Goal: Task Accomplishment & Management: Use online tool/utility

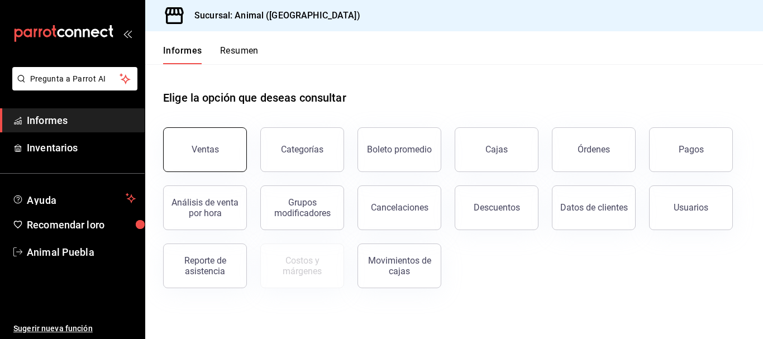
click at [180, 161] on button "Ventas" at bounding box center [205, 149] width 84 height 45
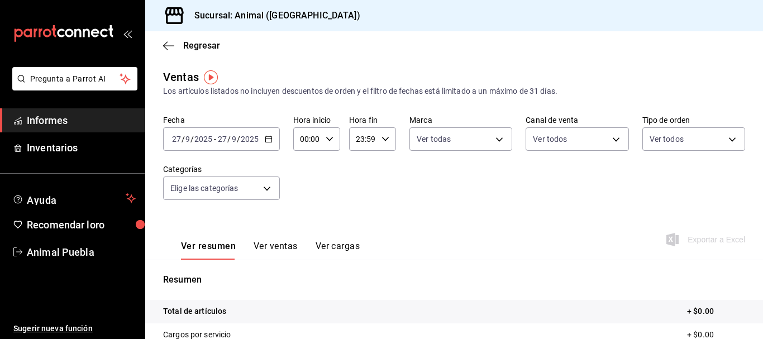
click at [248, 140] on input "2025" at bounding box center [249, 139] width 19 height 9
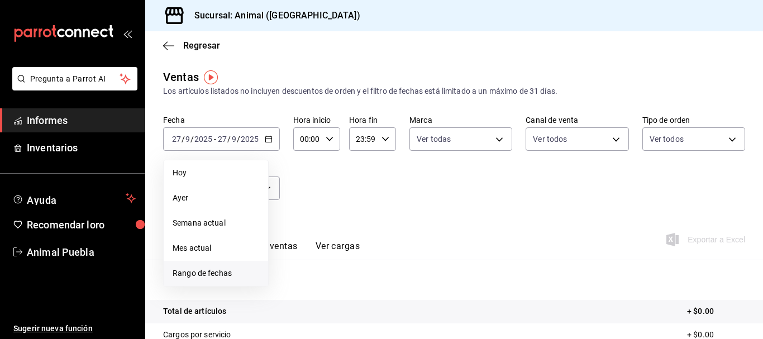
click at [177, 277] on font "Rango de fechas" at bounding box center [202, 273] width 59 height 9
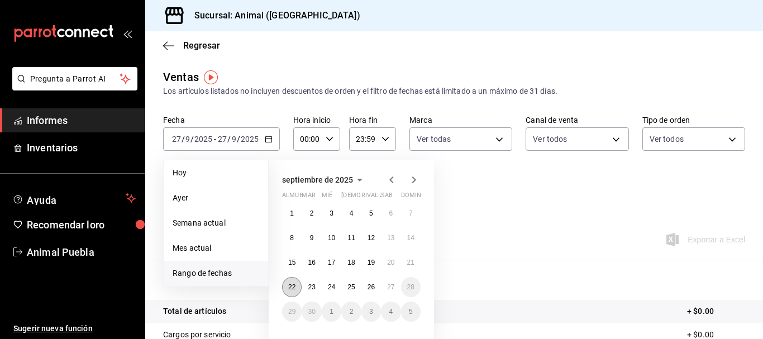
click at [292, 284] on font "22" at bounding box center [291, 287] width 7 height 8
click at [391, 290] on font "27" at bounding box center [390, 287] width 7 height 8
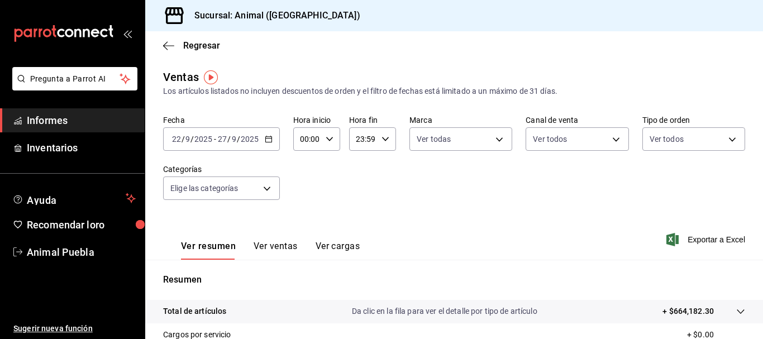
click at [306, 135] on input "00:00" at bounding box center [307, 139] width 28 height 22
click at [305, 206] on font "05" at bounding box center [304, 208] width 9 height 9
type input "05:00"
click at [365, 142] on div at bounding box center [381, 169] width 763 height 339
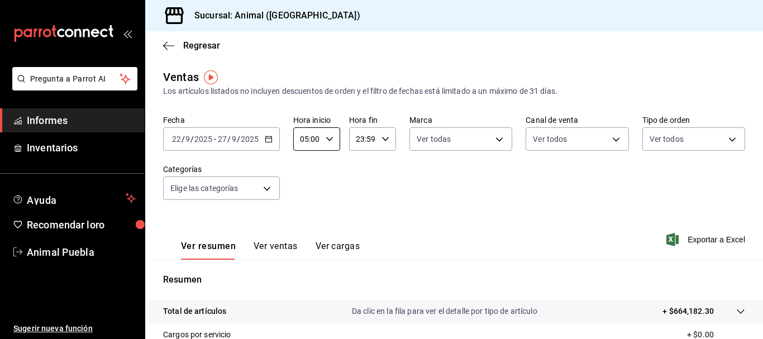
click at [358, 141] on input "23:59" at bounding box center [363, 139] width 28 height 22
click at [358, 140] on div at bounding box center [381, 169] width 763 height 339
click at [357, 138] on input "23:59" at bounding box center [363, 139] width 28 height 22
click at [357, 137] on input "23:59" at bounding box center [363, 139] width 28 height 22
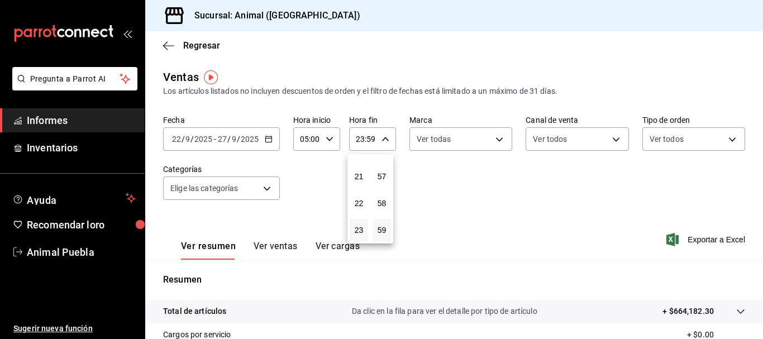
click at [356, 137] on div at bounding box center [381, 169] width 763 height 339
click at [356, 138] on div at bounding box center [381, 169] width 763 height 339
drag, startPoint x: 355, startPoint y: 137, endPoint x: 382, endPoint y: 138, distance: 27.4
click at [382, 138] on div "23:59 Hora fin" at bounding box center [372, 138] width 47 height 23
click at [367, 140] on div at bounding box center [381, 169] width 763 height 339
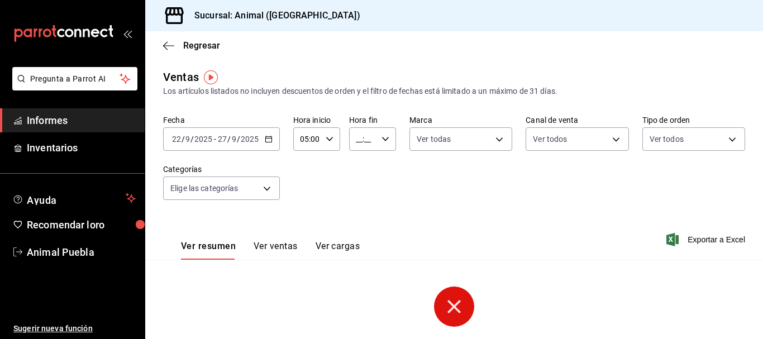
click at [357, 140] on input "__:__" at bounding box center [363, 139] width 28 height 22
click at [363, 164] on font "05" at bounding box center [359, 168] width 9 height 9
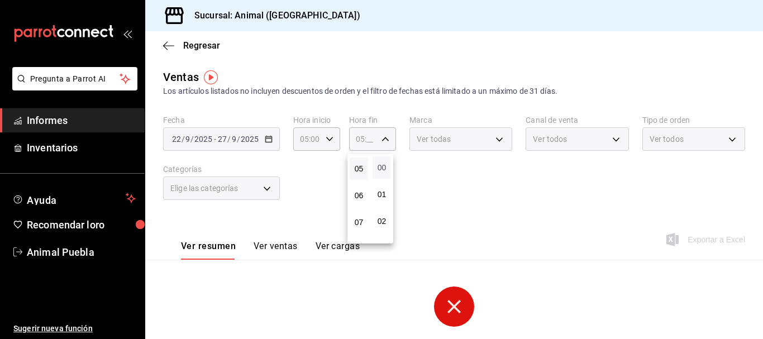
click at [378, 169] on font "00" at bounding box center [382, 167] width 9 height 9
type input "05:00"
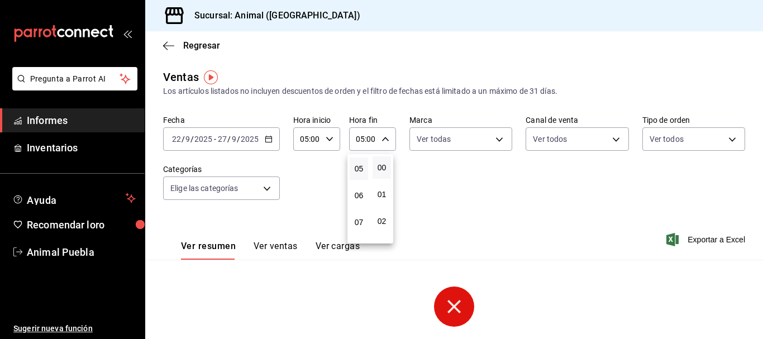
click at [263, 186] on div at bounding box center [381, 169] width 763 height 339
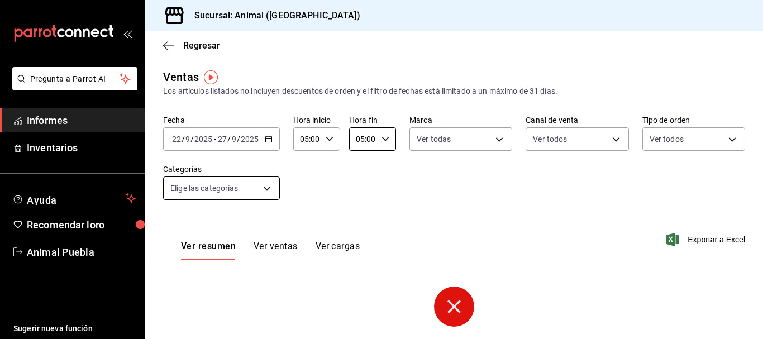
click at [265, 189] on body "Pregunta a Parrot AI Informes Inventarios Ayuda Recomendar loro Animal Puebla S…" at bounding box center [381, 169] width 763 height 339
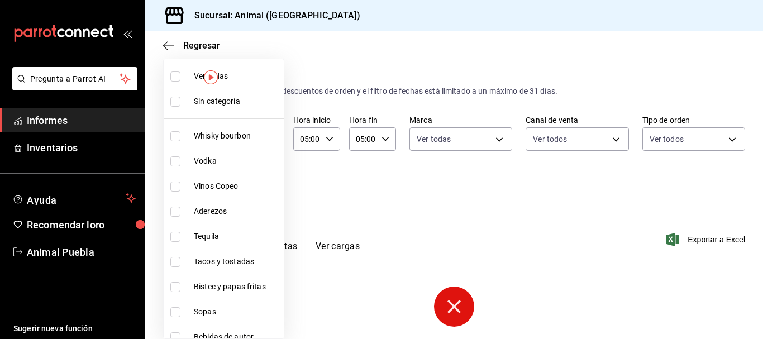
click at [181, 80] on label at bounding box center [177, 77] width 15 height 10
click at [181, 80] on input "checkbox" at bounding box center [175, 77] width 10 height 10
checkbox input "false"
click at [181, 99] on label at bounding box center [177, 102] width 15 height 10
click at [181, 99] on input "checkbox" at bounding box center [175, 102] width 10 height 10
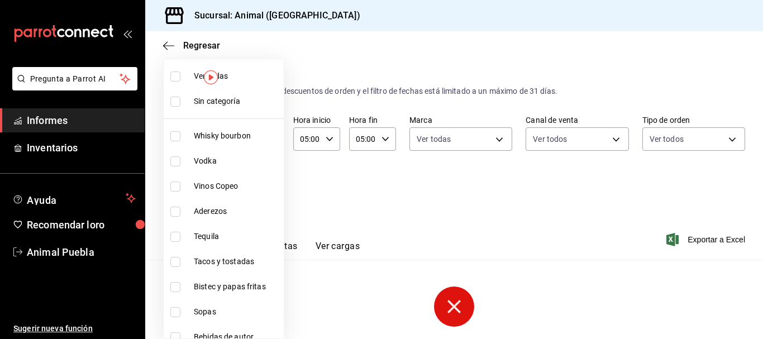
checkbox input "false"
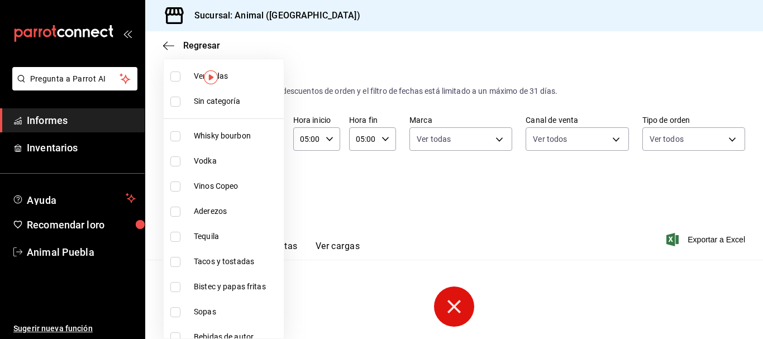
checkbox input "false"
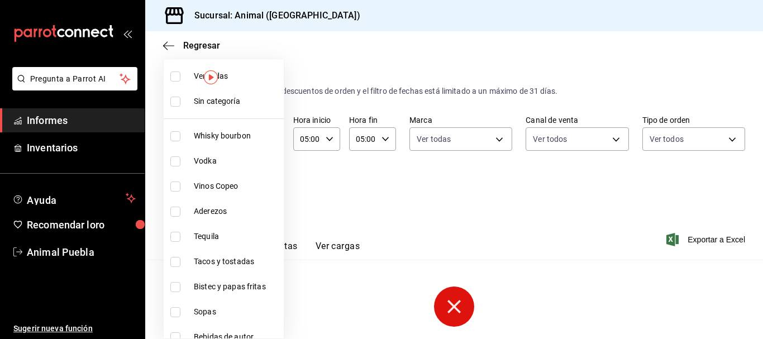
checkbox input "false"
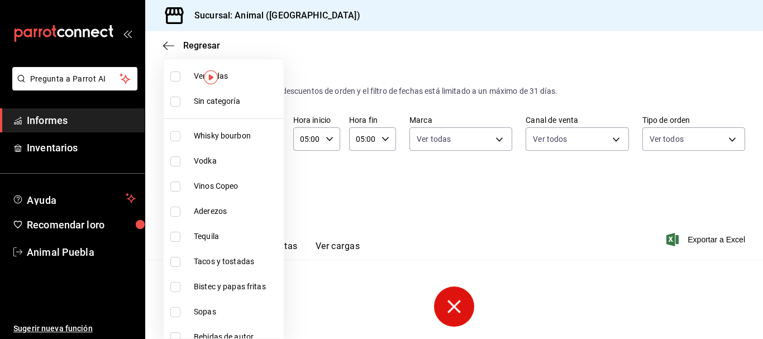
checkbox input "false"
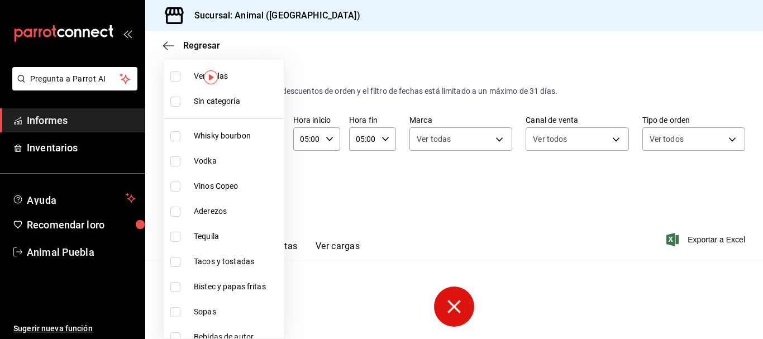
checkbox input "false"
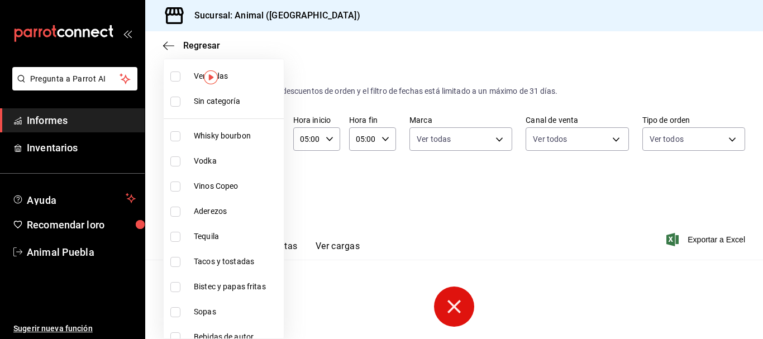
checkbox input "false"
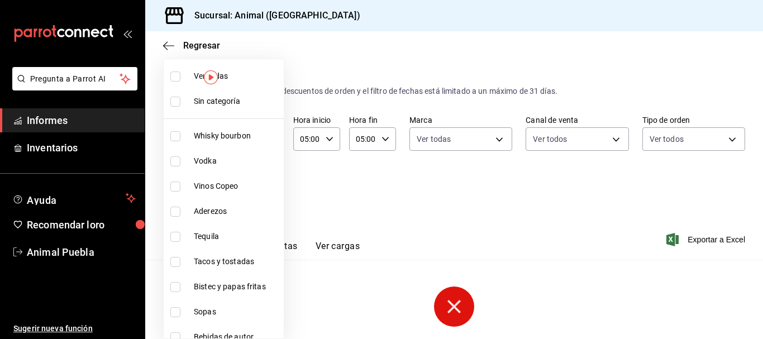
checkbox input "false"
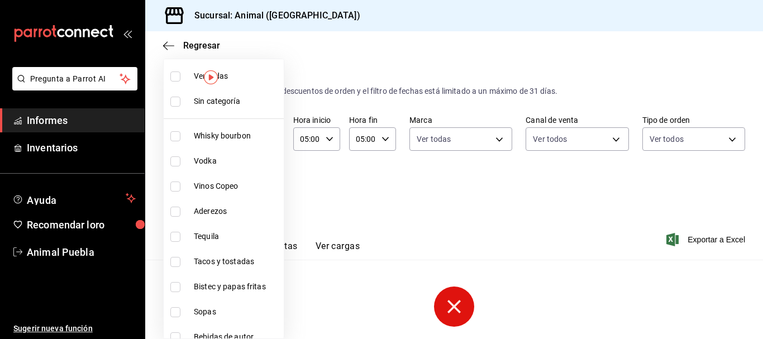
checkbox input "false"
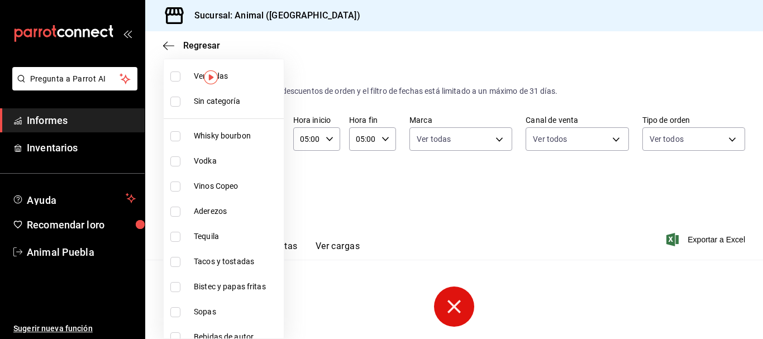
checkbox input "false"
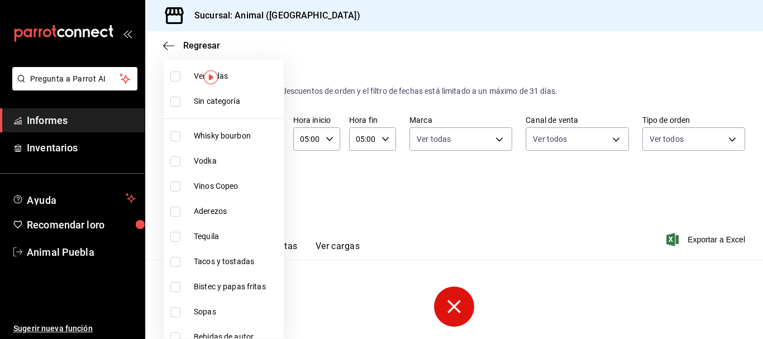
checkbox input "false"
click at [172, 72] on input "checkbox" at bounding box center [175, 77] width 10 height 10
checkbox input "true"
click at [190, 104] on li "Sin categoría" at bounding box center [224, 101] width 120 height 25
type input "696422f3-042f-4992-a796-20cec1d2addd,ab2f2cdd-2d2d-455a-bd59-969ed93fbee5,5744a…"
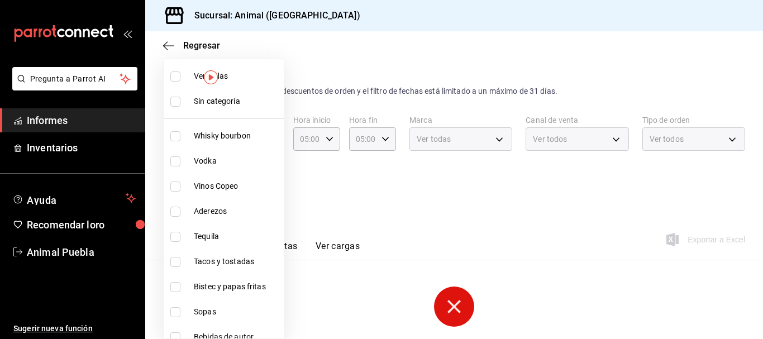
checkbox input "true"
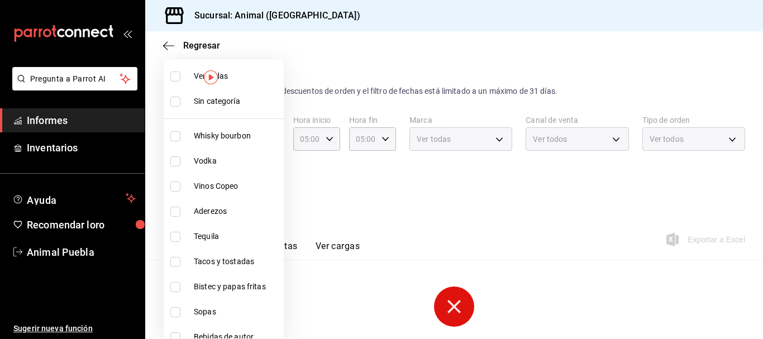
checkbox input "true"
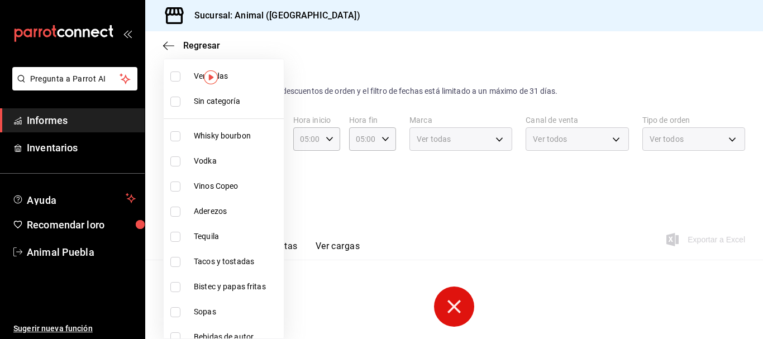
checkbox input "true"
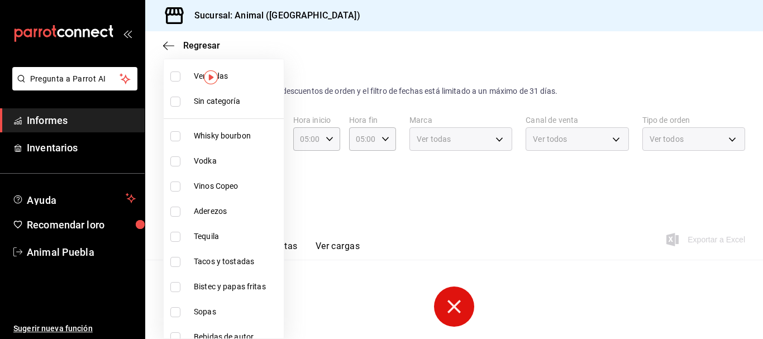
checkbox input "true"
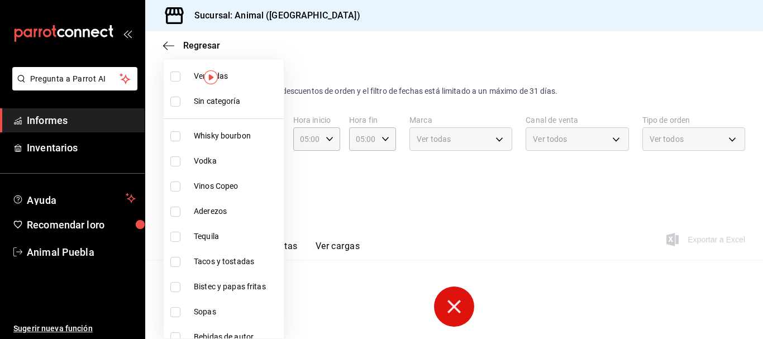
checkbox input "true"
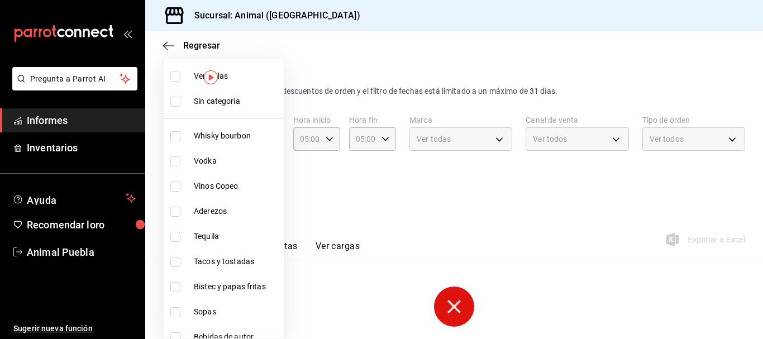
checkbox input "true"
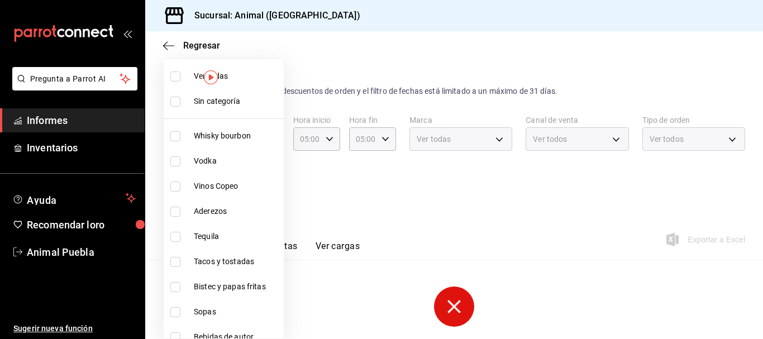
checkbox input "true"
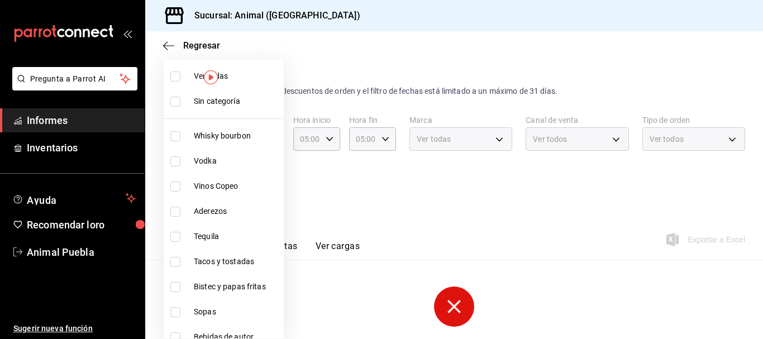
checkbox input "true"
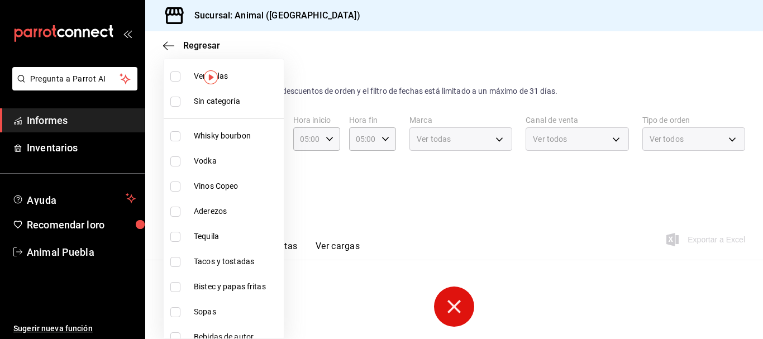
checkbox input "true"
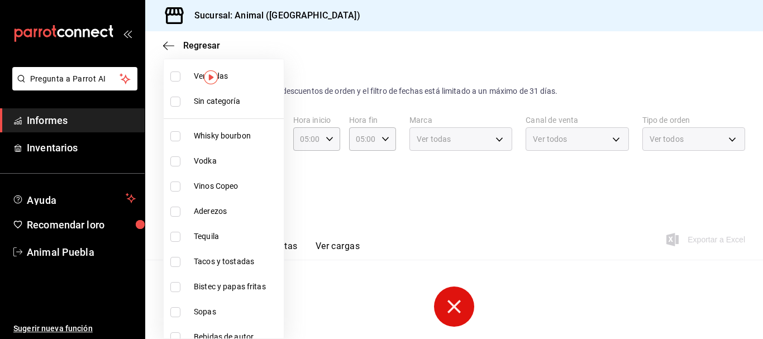
checkbox input "true"
click at [380, 50] on div at bounding box center [381, 169] width 763 height 339
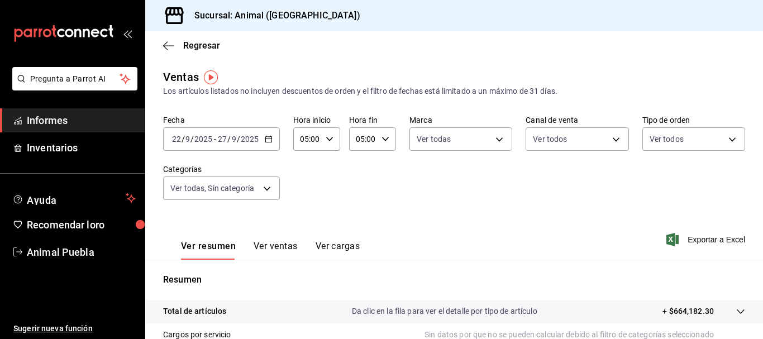
click at [268, 137] on icon "button" at bounding box center [269, 139] width 8 height 8
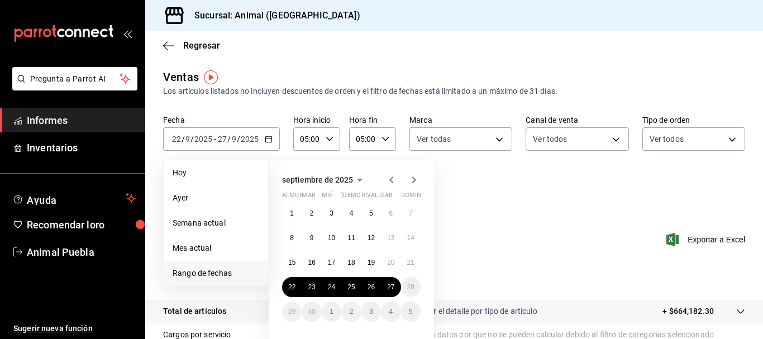
click at [491, 213] on div "Fecha [DATE] [DATE] - [DATE] [DATE] [DATE] [DATE] Semana actual Mes actual [GEO…" at bounding box center [454, 164] width 582 height 98
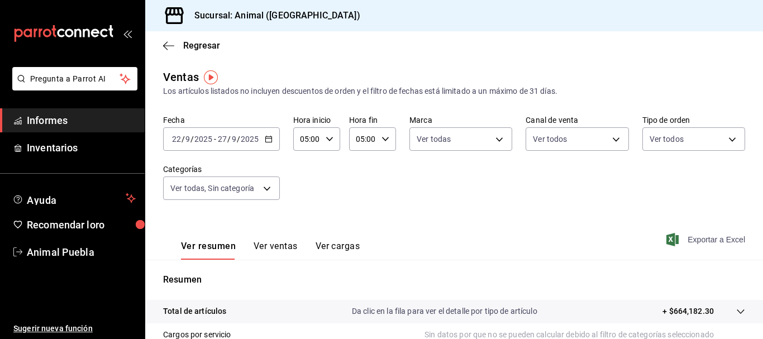
click at [717, 237] on font "Exportar a Excel" at bounding box center [717, 239] width 58 height 9
